Goal: Book appointment/travel/reservation

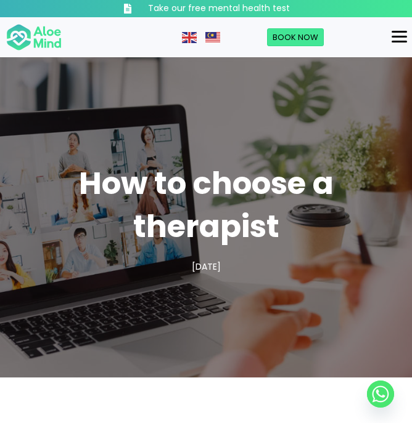
click at [397, 40] on div "Menu" at bounding box center [398, 36] width 15 height 11
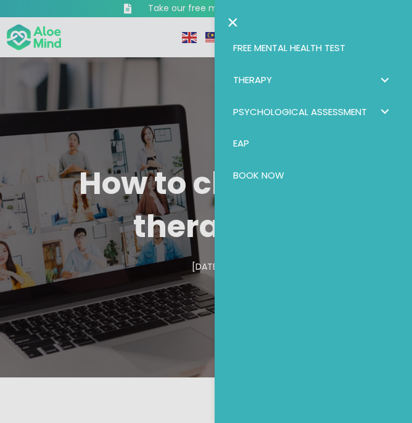
click at [227, 23] on link "×" at bounding box center [233, 22] width 12 height 20
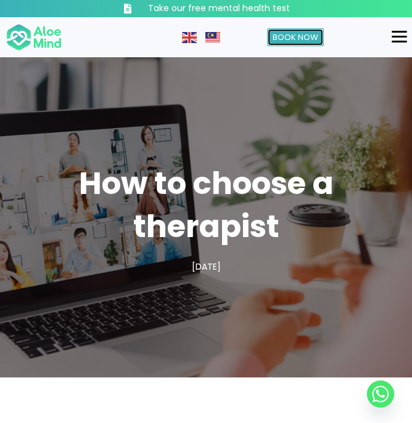
click at [301, 36] on span "Book Now" at bounding box center [295, 37] width 46 height 12
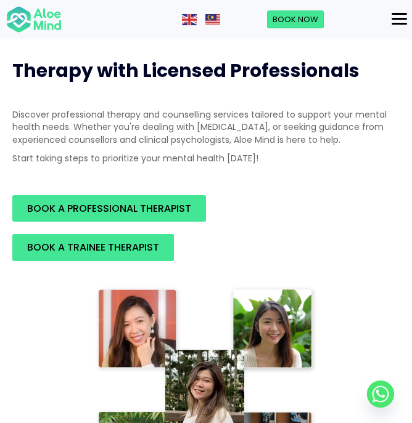
scroll to position [14, 0]
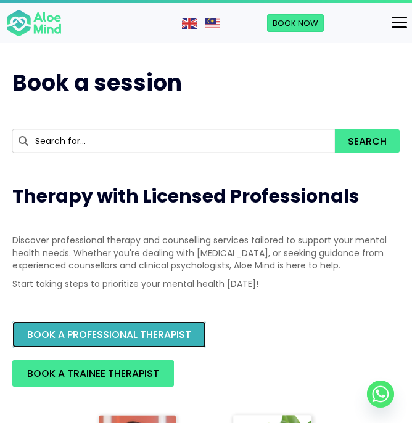
click at [150, 340] on span "BOOK A PROFESSIONAL THERAPIST" at bounding box center [109, 335] width 164 height 14
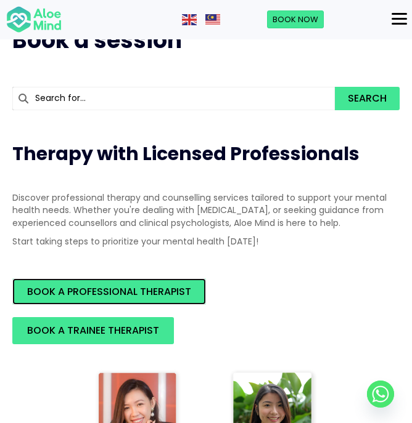
scroll to position [59, 0]
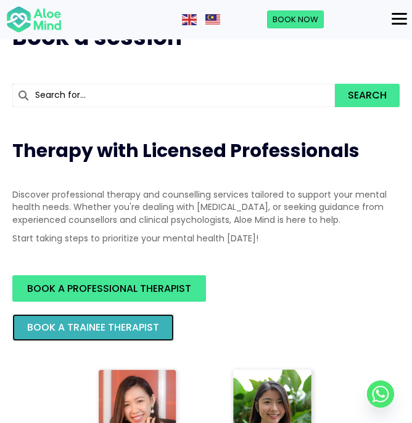
click at [134, 325] on span "BOOK A TRAINEE THERAPIST" at bounding box center [93, 327] width 132 height 14
